Goal: Transaction & Acquisition: Book appointment/travel/reservation

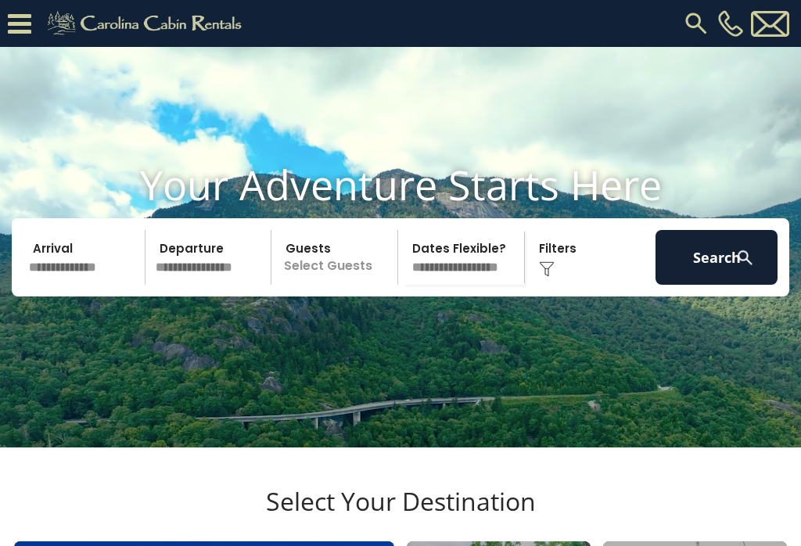
click at [56, 284] on input "text" at bounding box center [84, 257] width 122 height 55
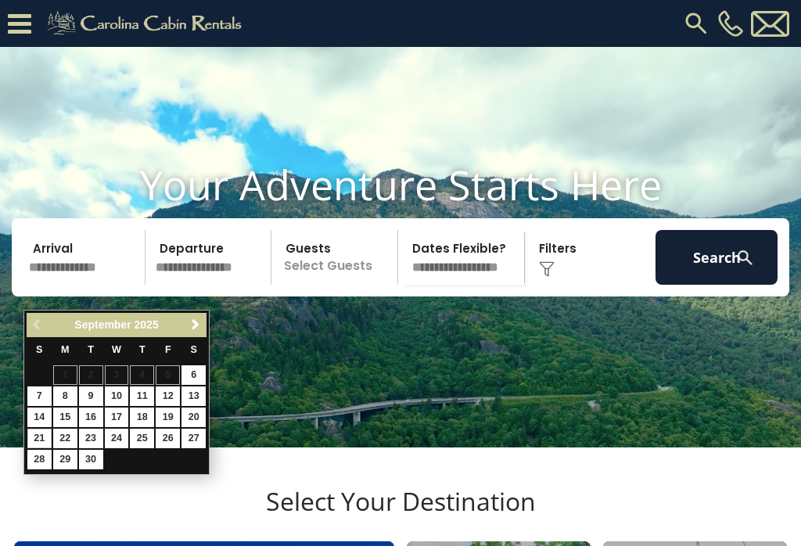
click at [49, 430] on link "21" at bounding box center [39, 439] width 24 height 20
type input "*******"
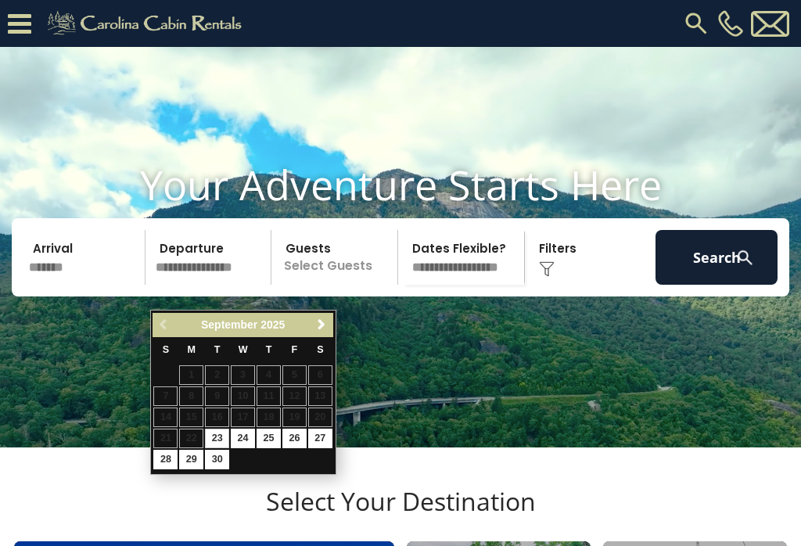
click at [70, 282] on input "*******" at bounding box center [84, 257] width 122 height 55
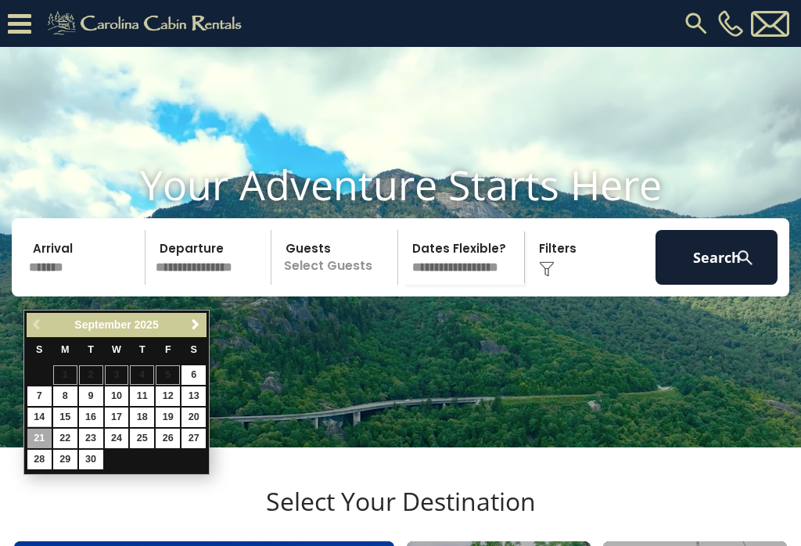
click at [43, 419] on link "14" at bounding box center [39, 418] width 24 height 20
type input "*******"
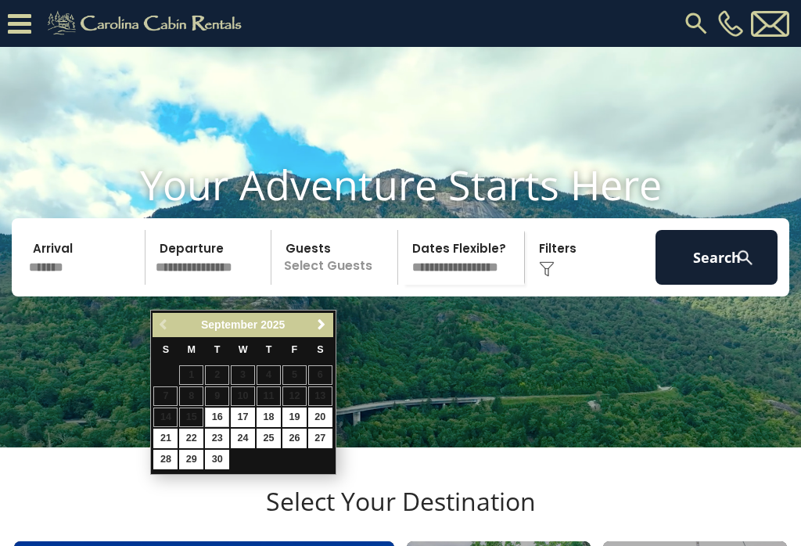
click at [304, 422] on link "19" at bounding box center [295, 418] width 24 height 20
type input "*******"
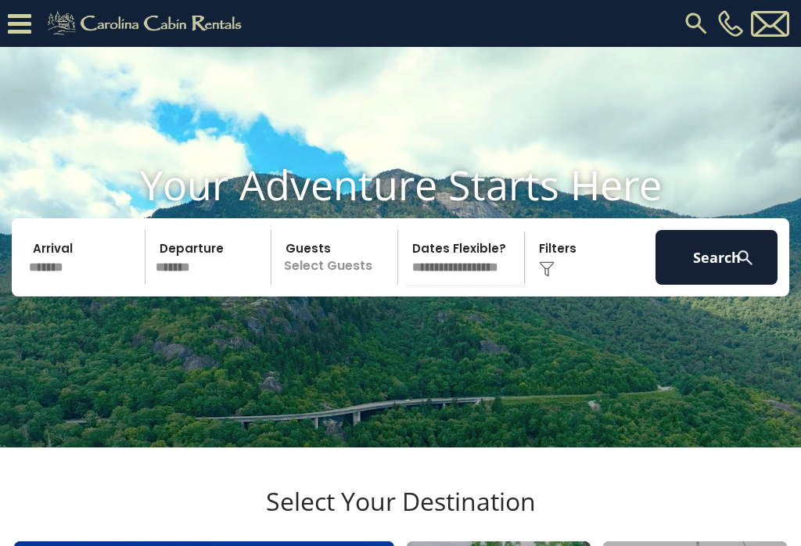
click at [353, 285] on p "Select Guests" at bounding box center [336, 257] width 121 height 55
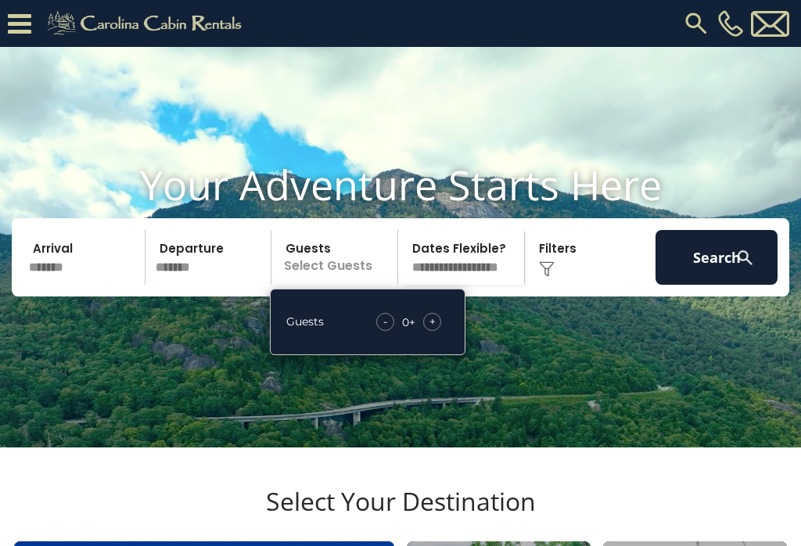
click at [441, 331] on div "+" at bounding box center [432, 322] width 18 height 18
click at [487, 277] on select "**********" at bounding box center [463, 257] width 121 height 55
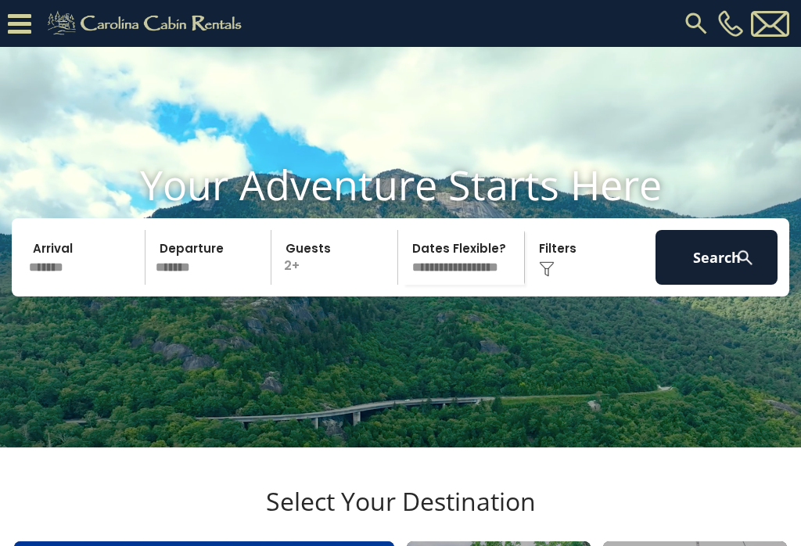
select select "*"
click at [591, 276] on div "Click to Choose" at bounding box center [591, 257] width 122 height 55
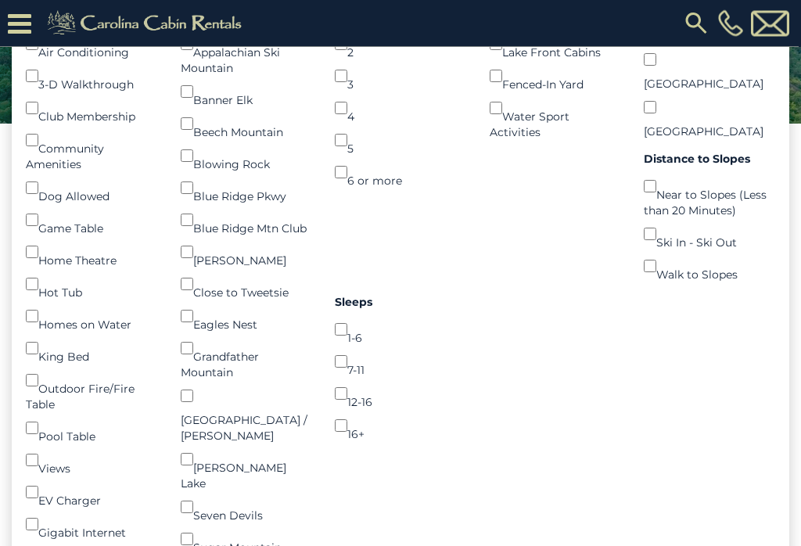
scroll to position [355, 0]
click at [48, 201] on div "Dog Allowed ()" at bounding box center [91, 188] width 131 height 32
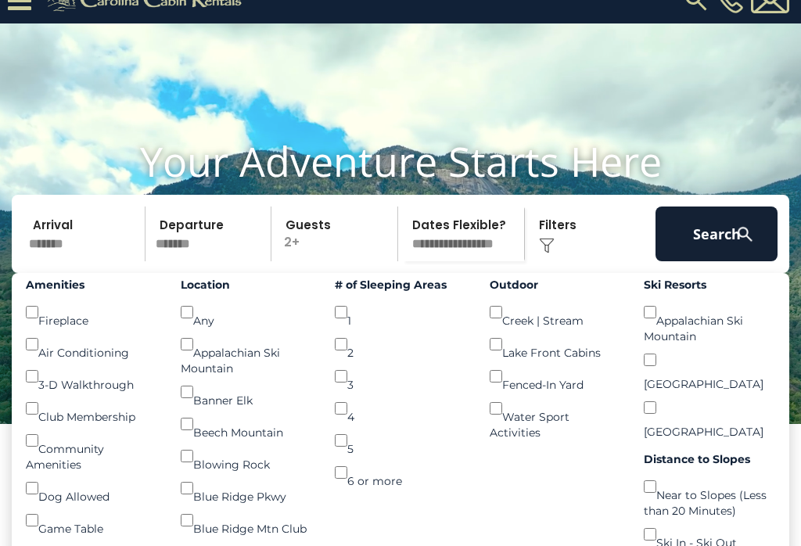
scroll to position [23, 0]
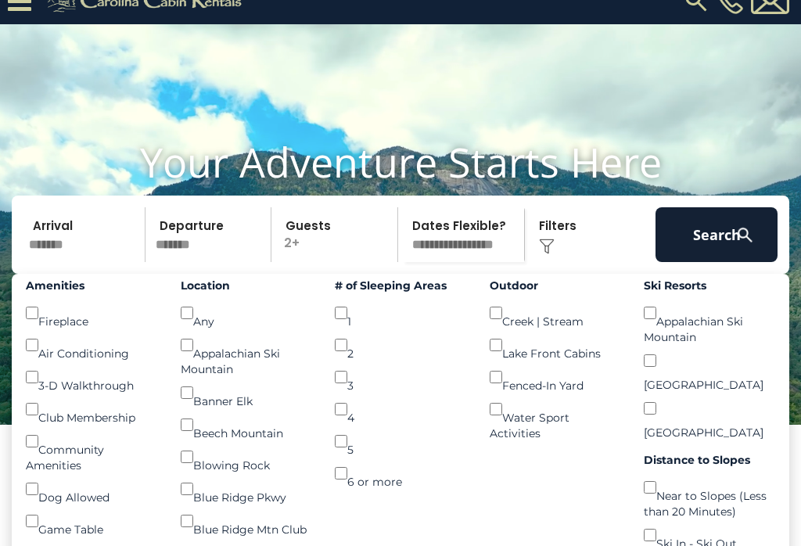
click at [726, 258] on button "Search" at bounding box center [717, 234] width 122 height 55
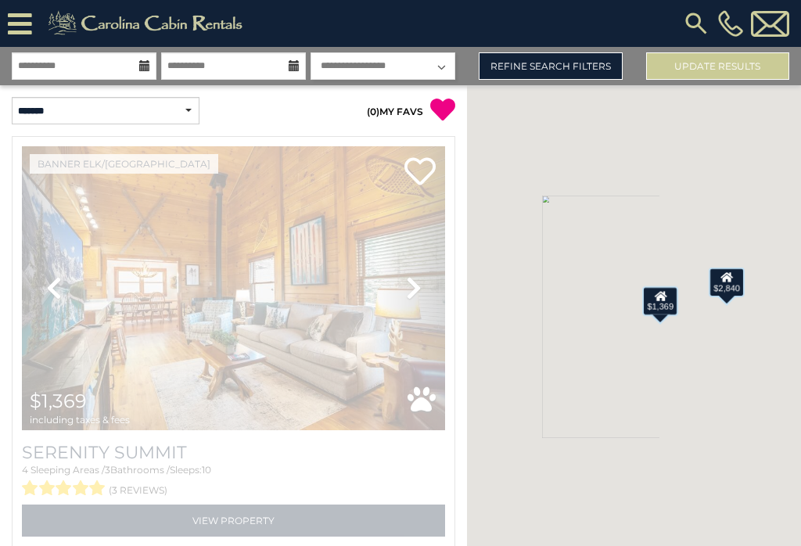
select select "*"
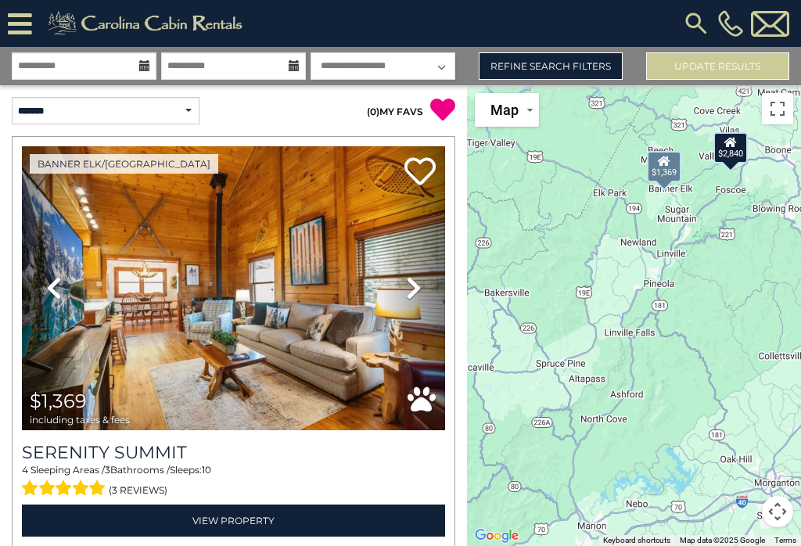
click at [112, 314] on img at bounding box center [233, 288] width 423 height 284
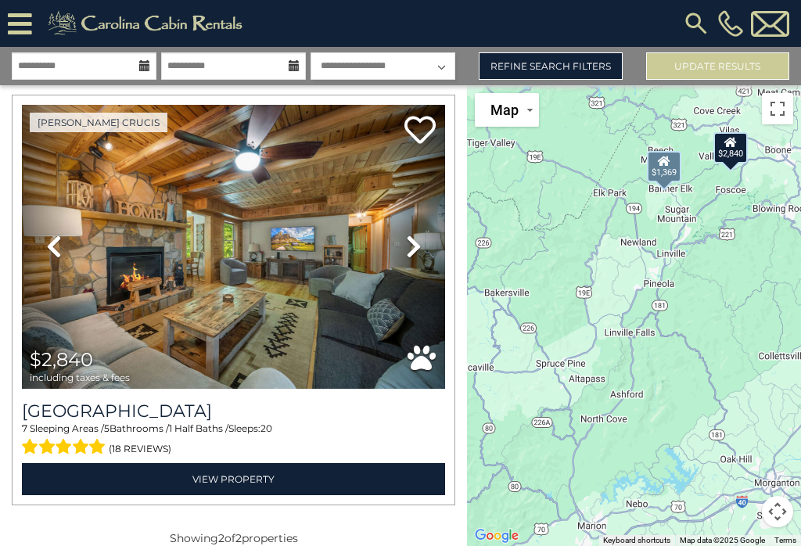
scroll to position [461, 0]
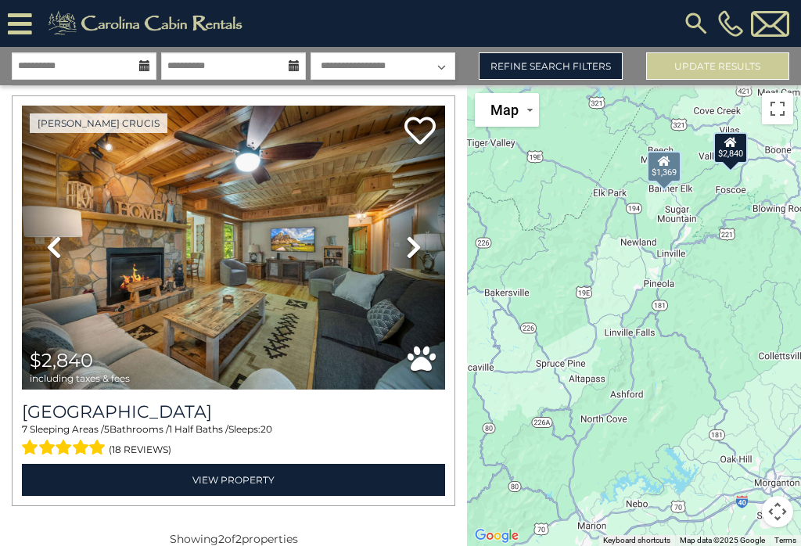
click at [92, 223] on img at bounding box center [233, 248] width 423 height 284
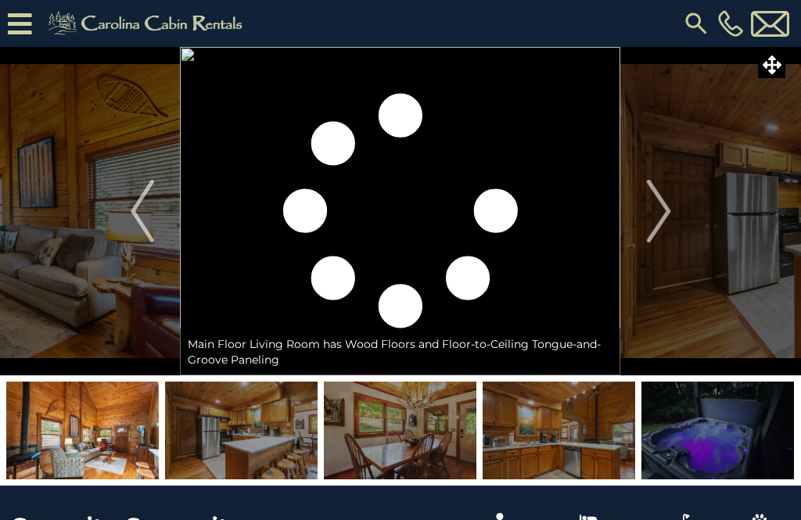
click at [740, 444] on img at bounding box center [718, 431] width 153 height 98
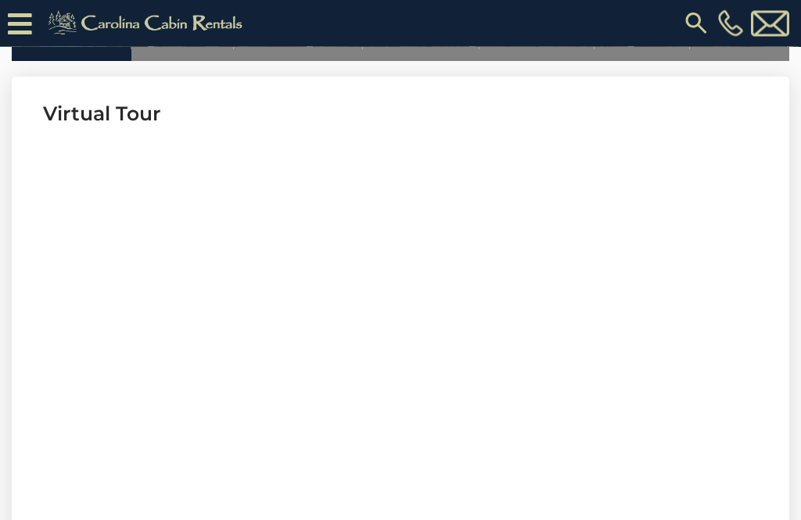
scroll to position [585, 0]
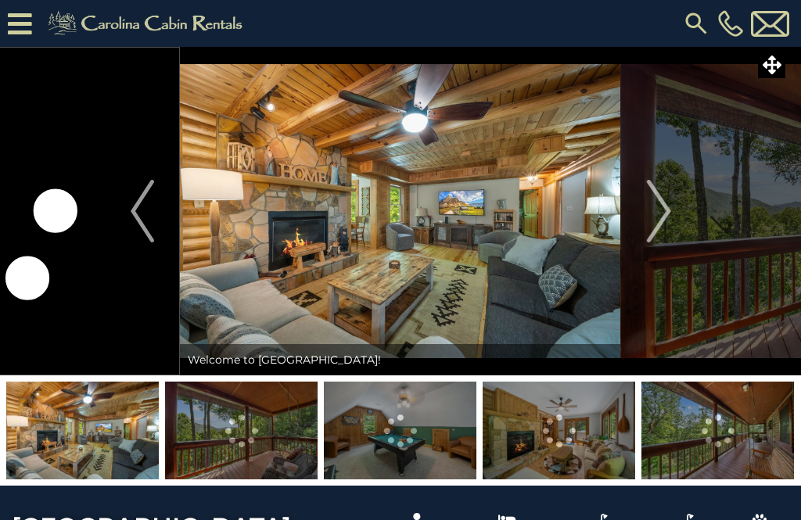
click at [672, 208] on button "Next" at bounding box center [659, 211] width 76 height 329
click at [669, 220] on img "Next" at bounding box center [658, 211] width 23 height 63
click at [672, 209] on button "Next" at bounding box center [659, 211] width 76 height 329
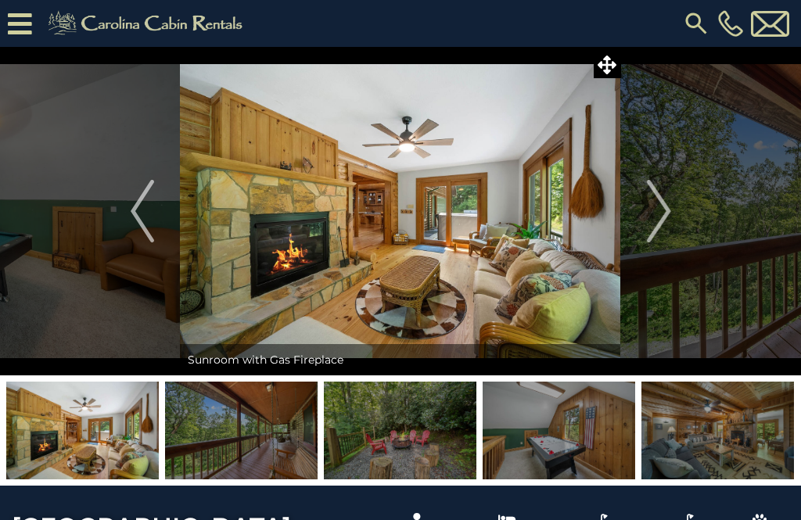
click at [675, 209] on button "Next" at bounding box center [659, 211] width 76 height 329
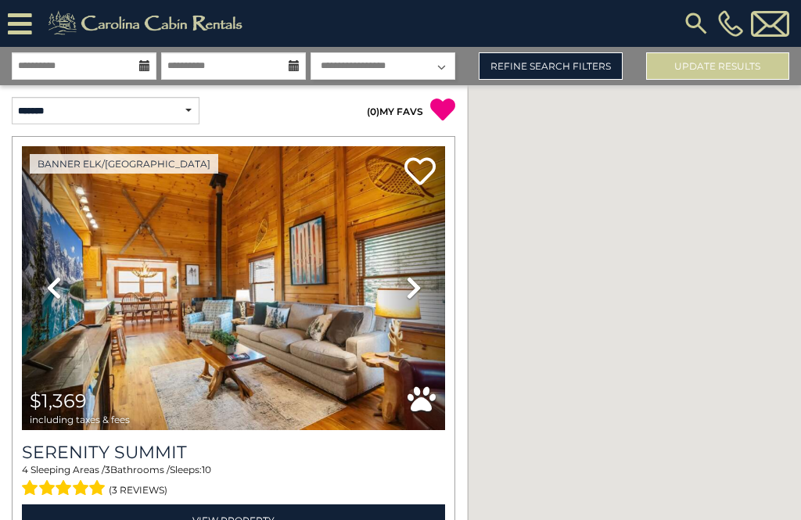
select select "*"
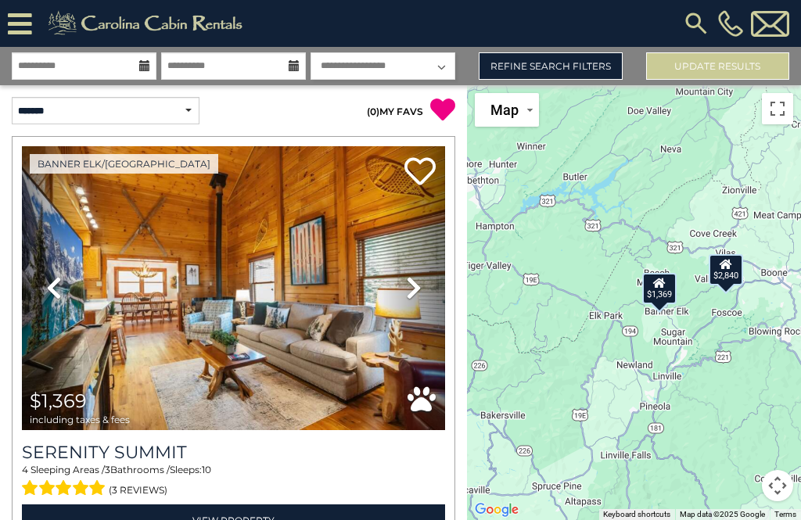
click at [85, 227] on link "Previous" at bounding box center [53, 288] width 63 height 284
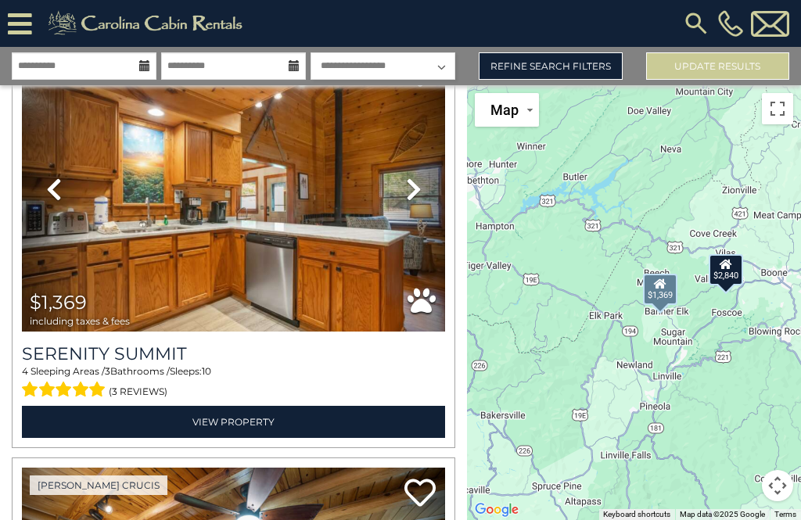
scroll to position [106, 0]
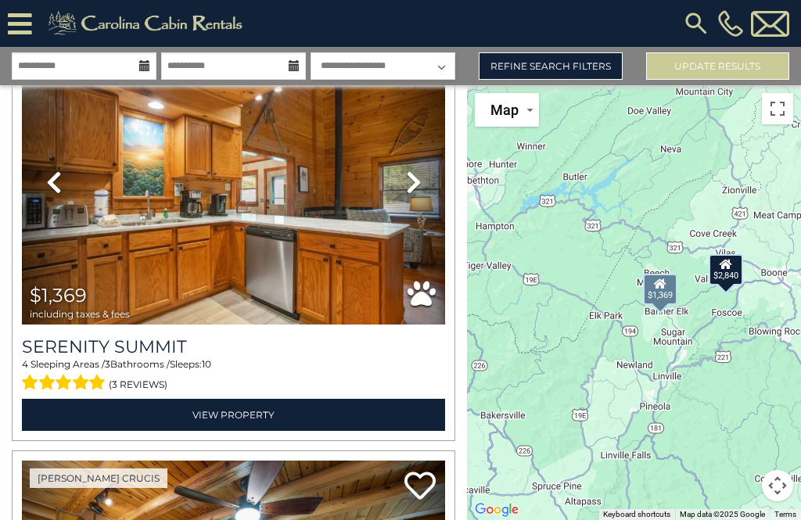
click at [309, 421] on link "View Property" at bounding box center [233, 415] width 423 height 32
